Goal: Transaction & Acquisition: Purchase product/service

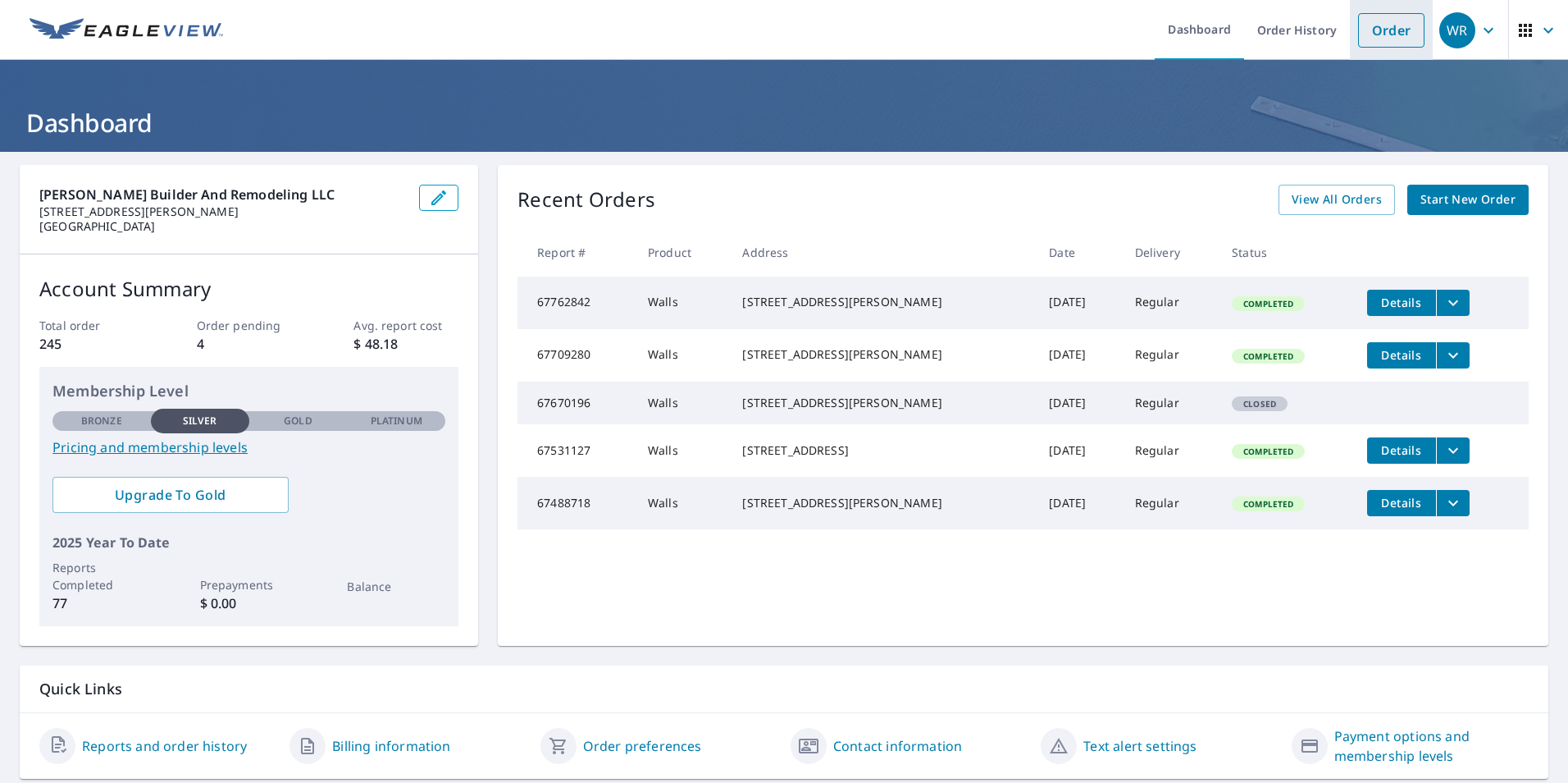
click at [1385, 28] on link "Order" at bounding box center [1391, 30] width 67 height 35
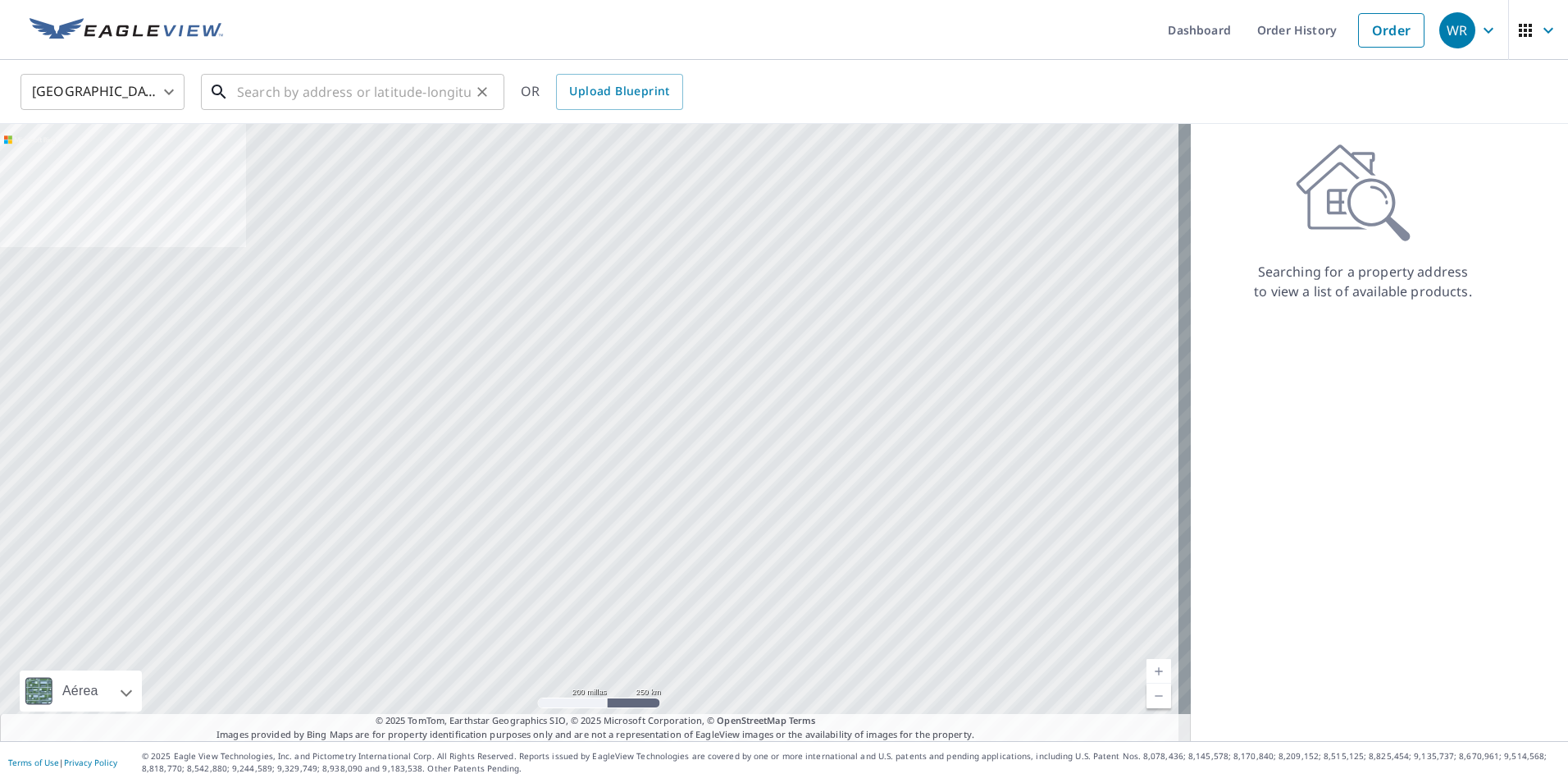
click at [350, 84] on input "text" at bounding box center [353, 91] width 234 height 46
paste input "[STREET_ADDRESS]"
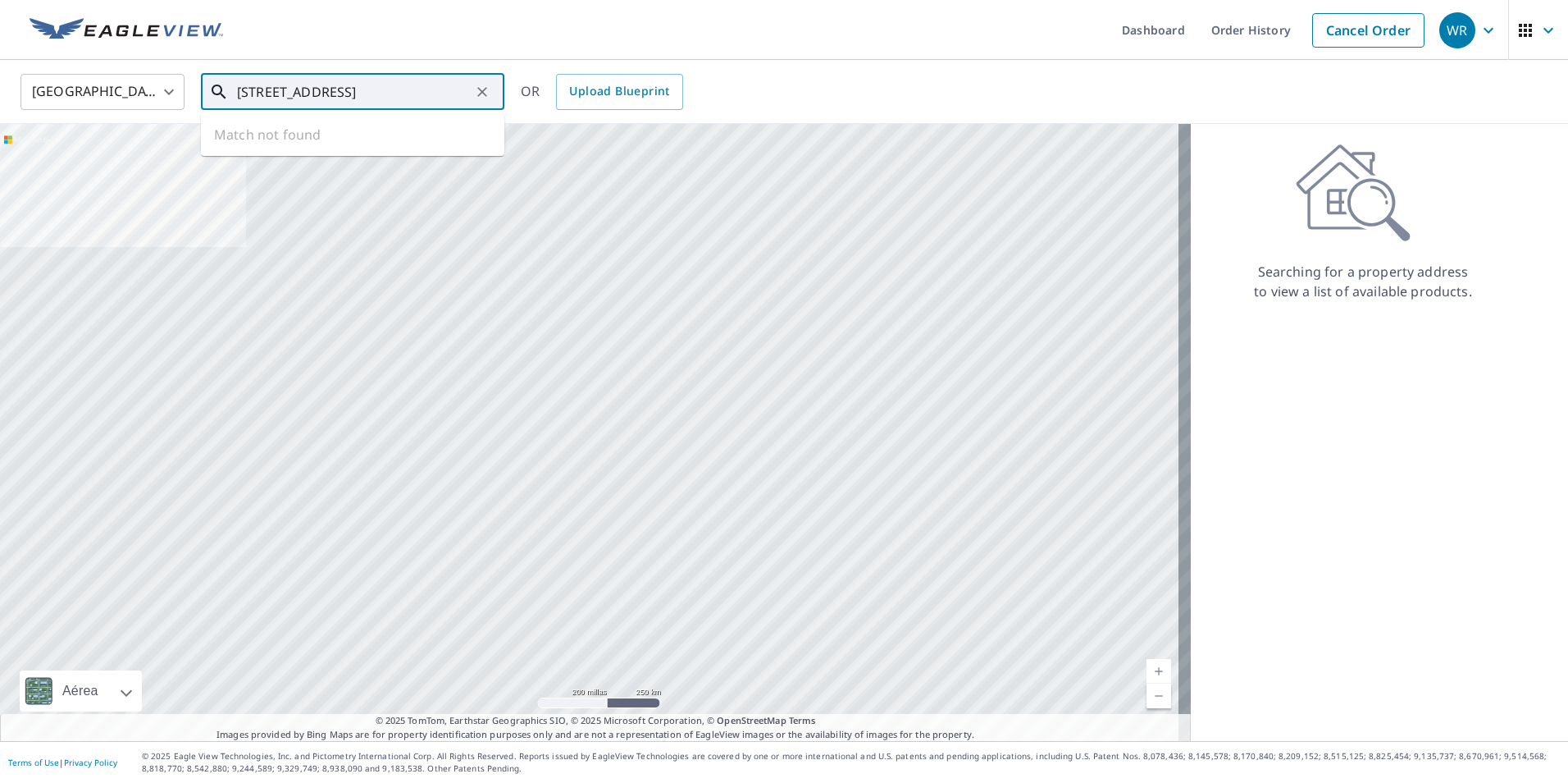
scroll to position [0, 50]
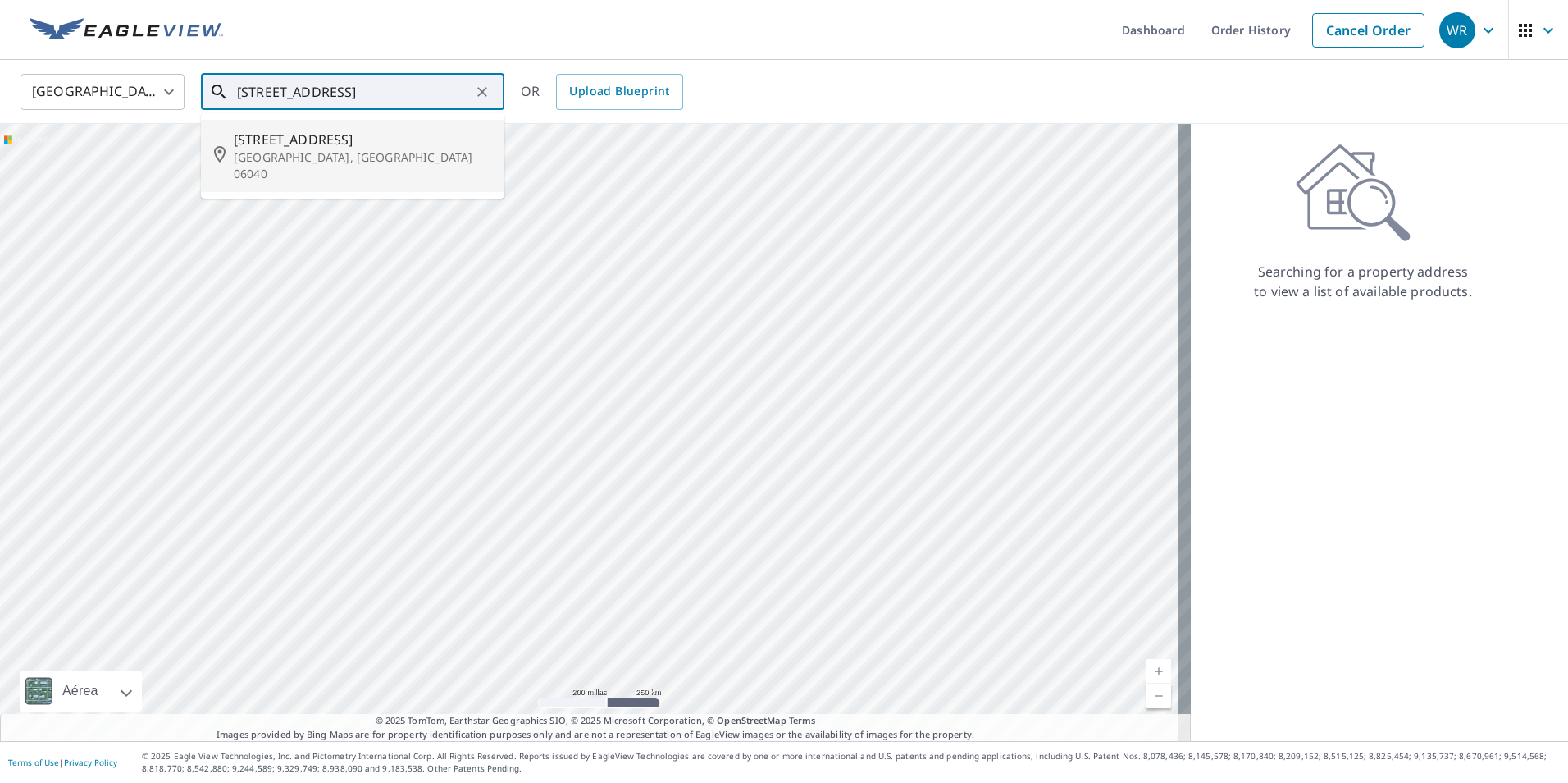
click at [253, 141] on span "[STREET_ADDRESS]" at bounding box center [363, 140] width 258 height 20
type input "[STREET_ADDRESS]"
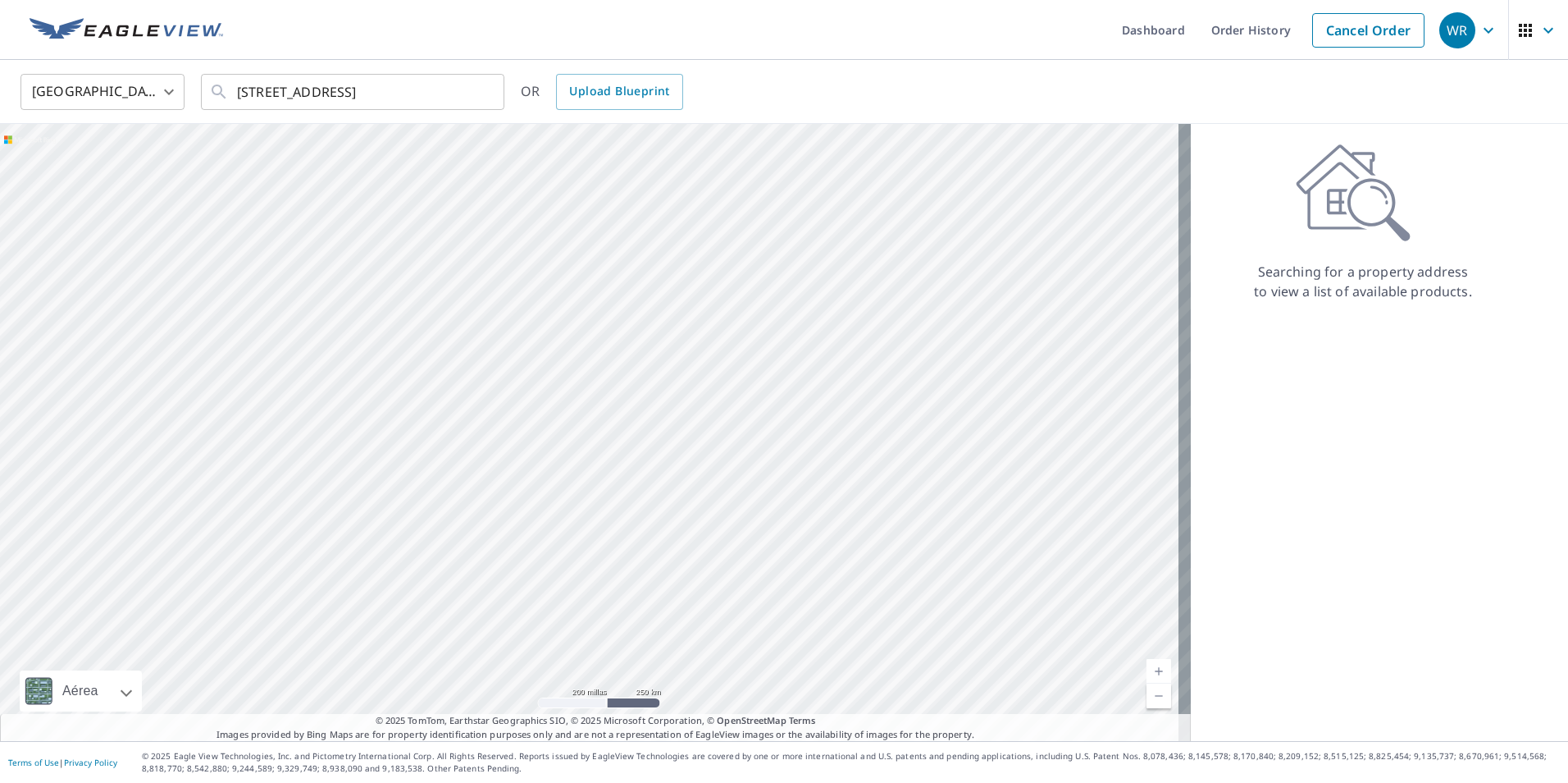
scroll to position [0, 0]
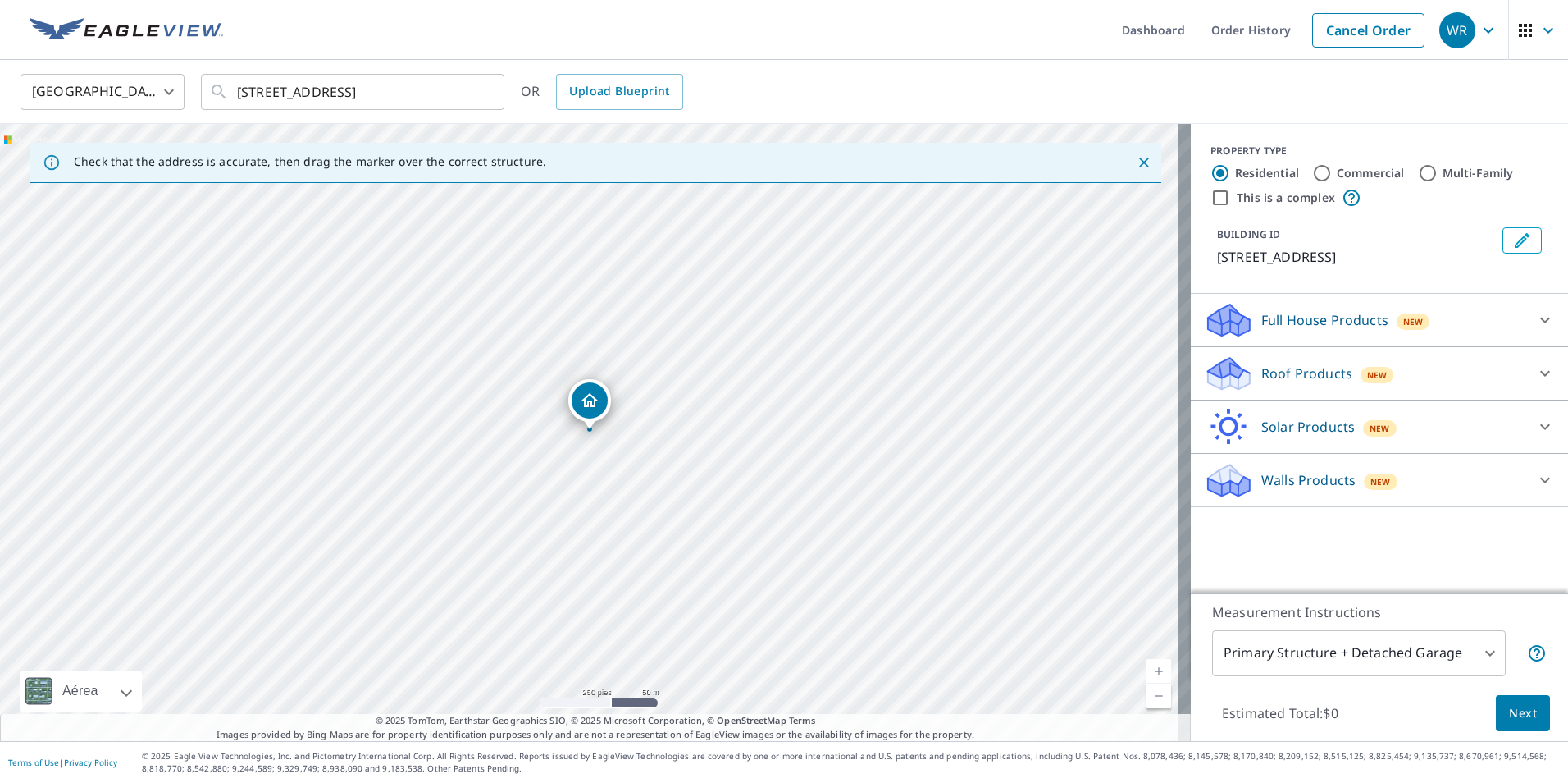
click at [1269, 478] on p "Walls Products" at bounding box center [1308, 480] width 94 height 20
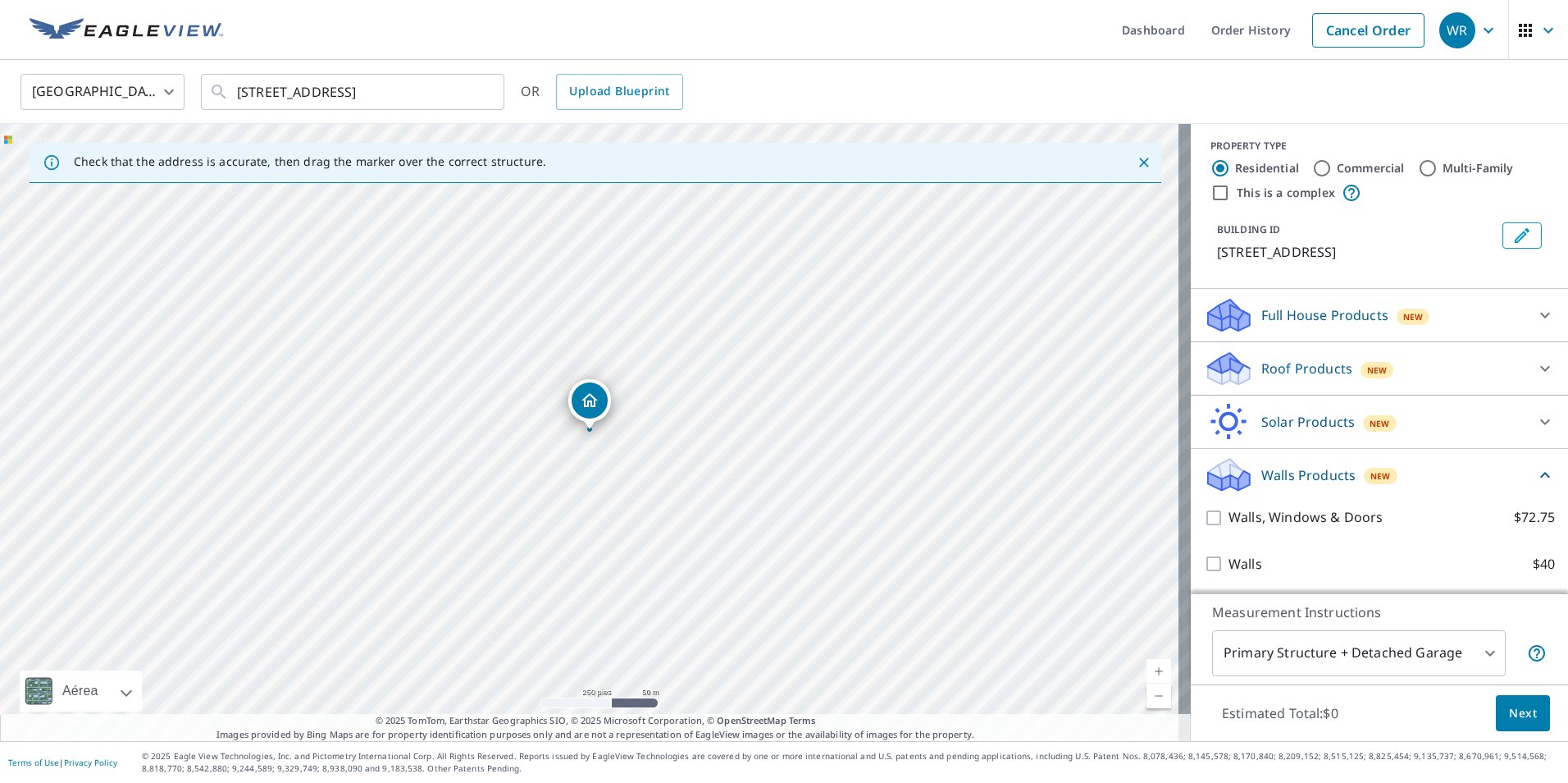
scroll to position [5, 0]
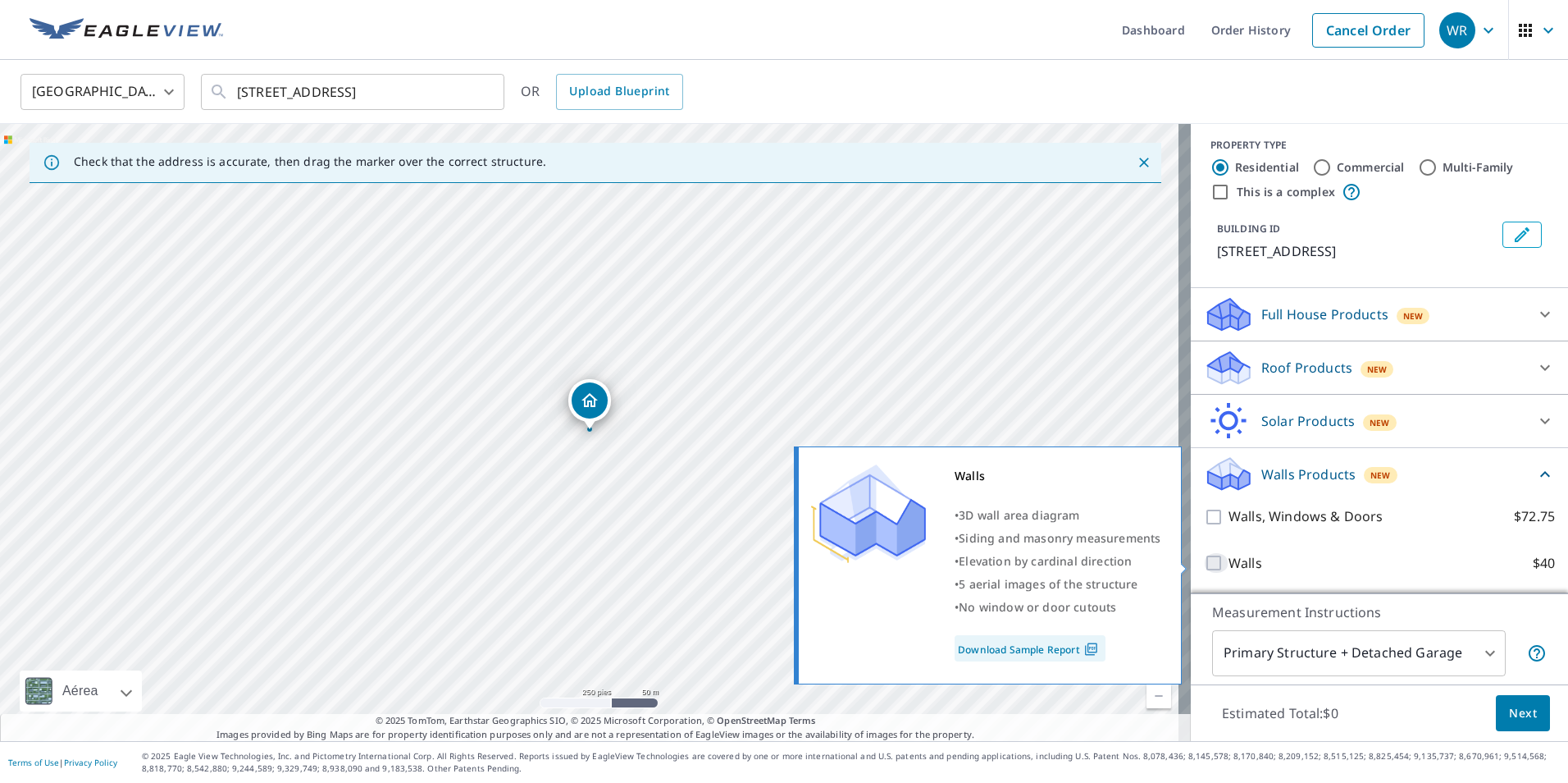
click at [1204, 561] on input "Walls $40" at bounding box center [1215, 563] width 25 height 20
checkbox input "true"
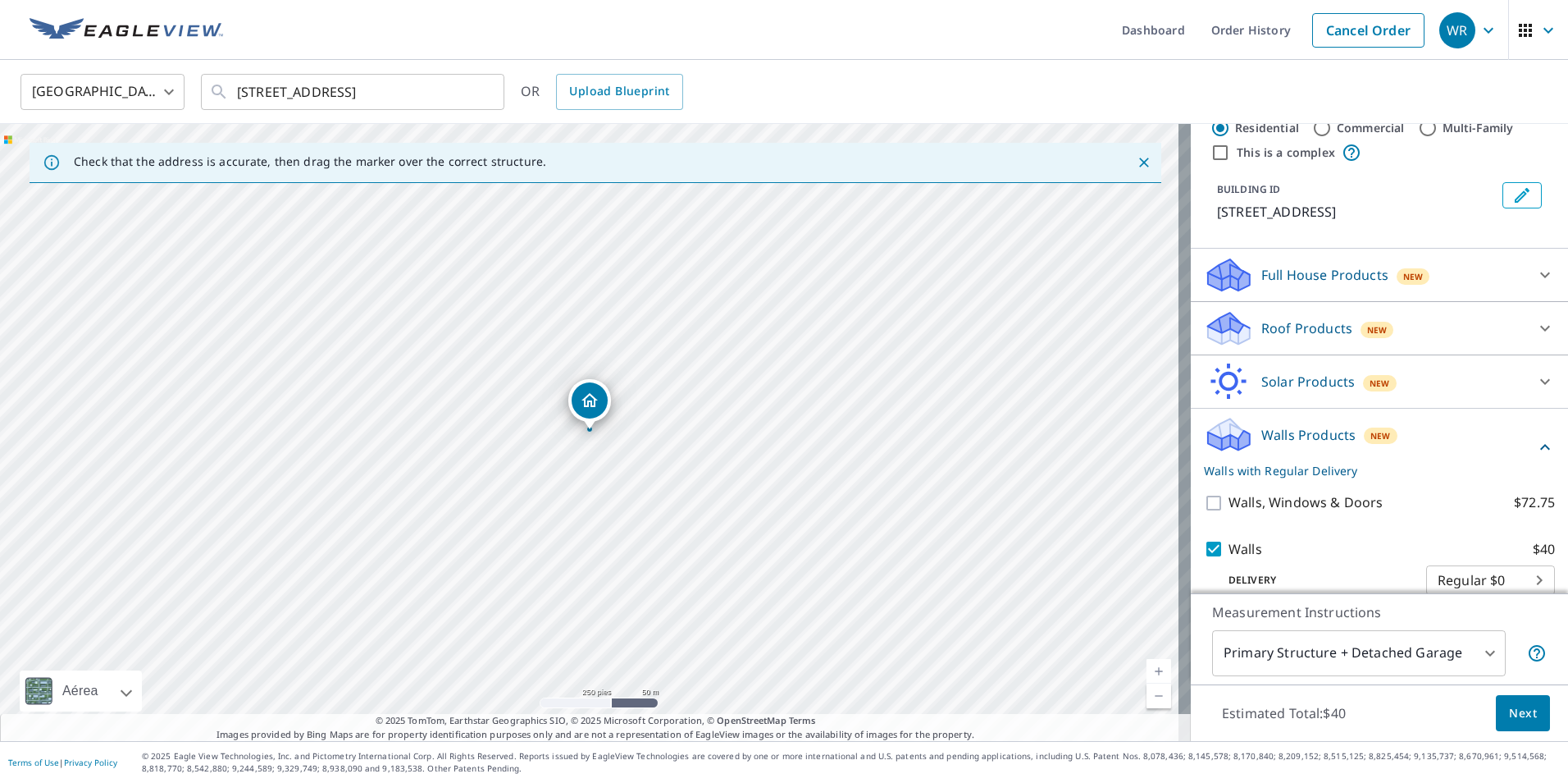
scroll to position [68, 0]
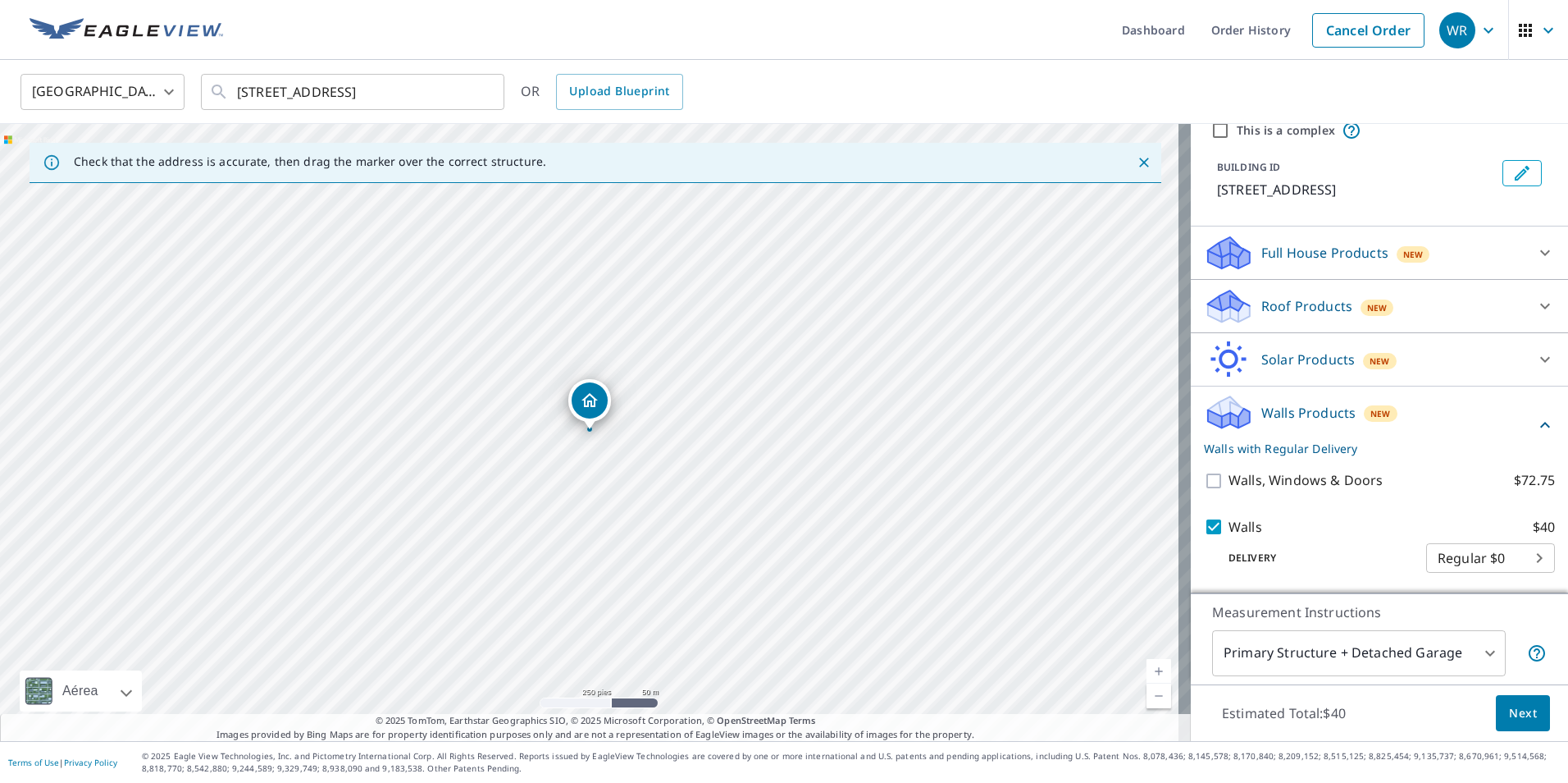
click at [1509, 705] on span "Next" at bounding box center [1522, 713] width 28 height 20
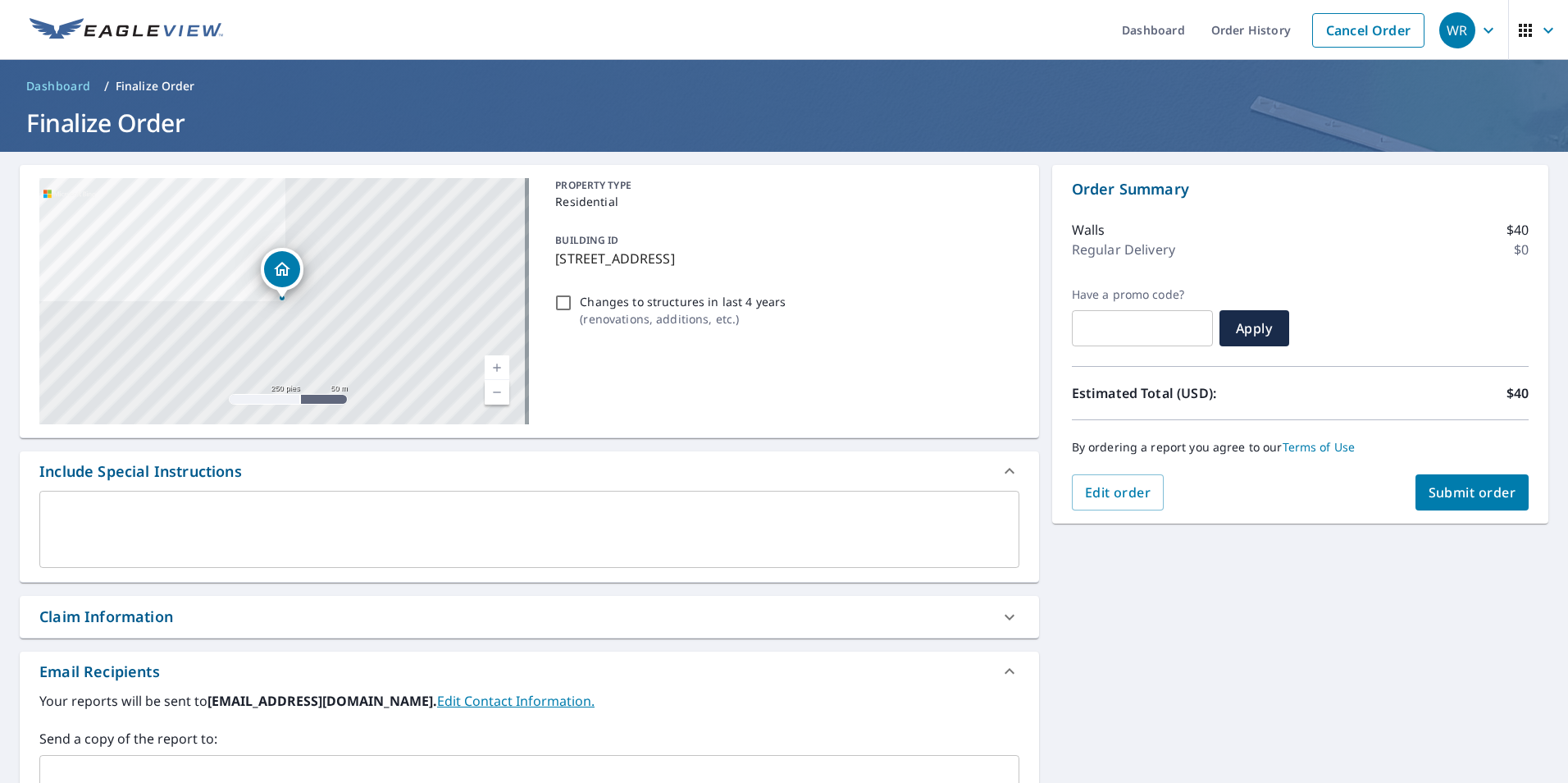
click at [1444, 481] on button "Submit order" at bounding box center [1472, 492] width 114 height 37
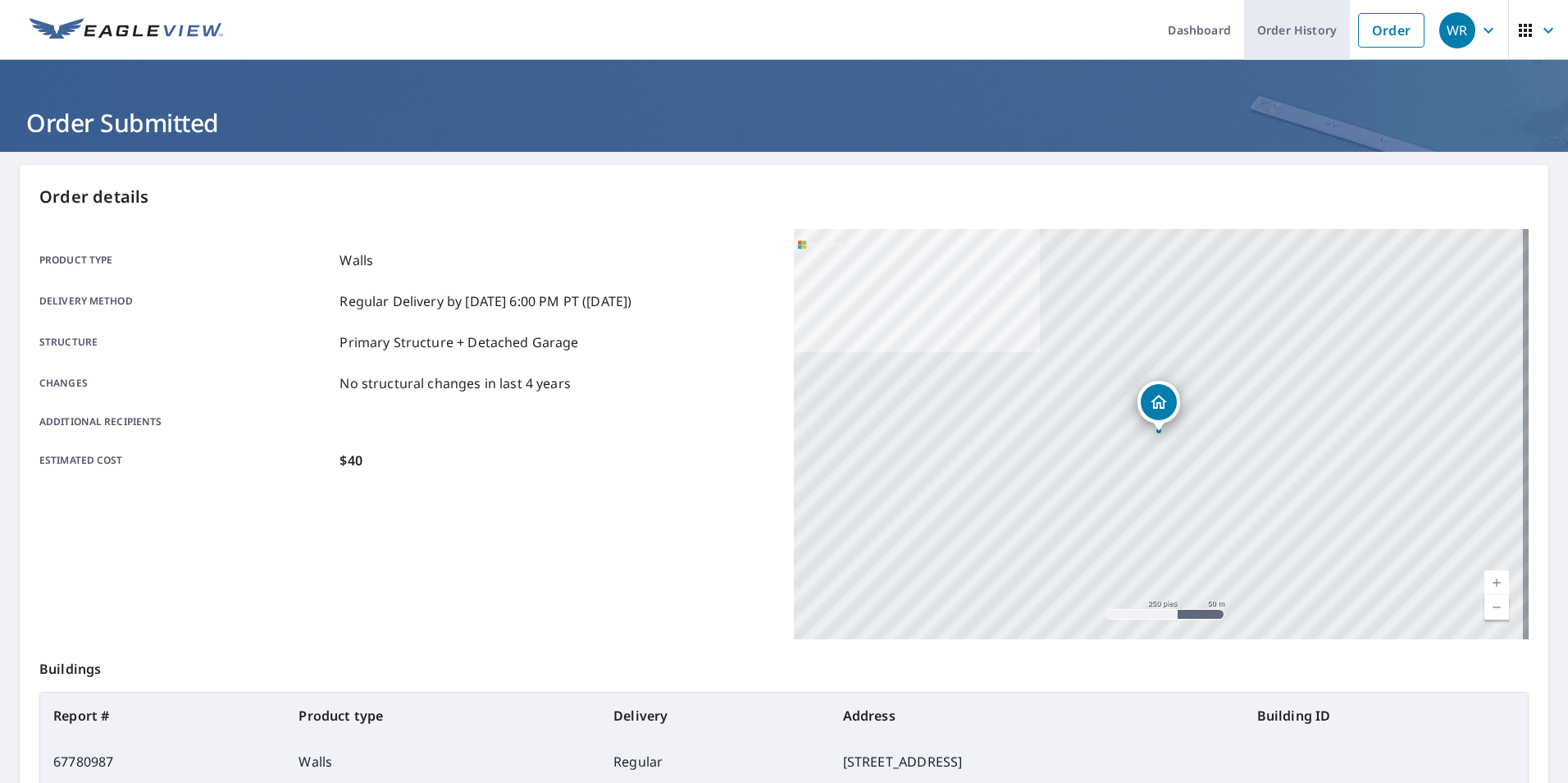
click at [1271, 32] on link "Order History" at bounding box center [1297, 30] width 106 height 60
